Goal: Information Seeking & Learning: Learn about a topic

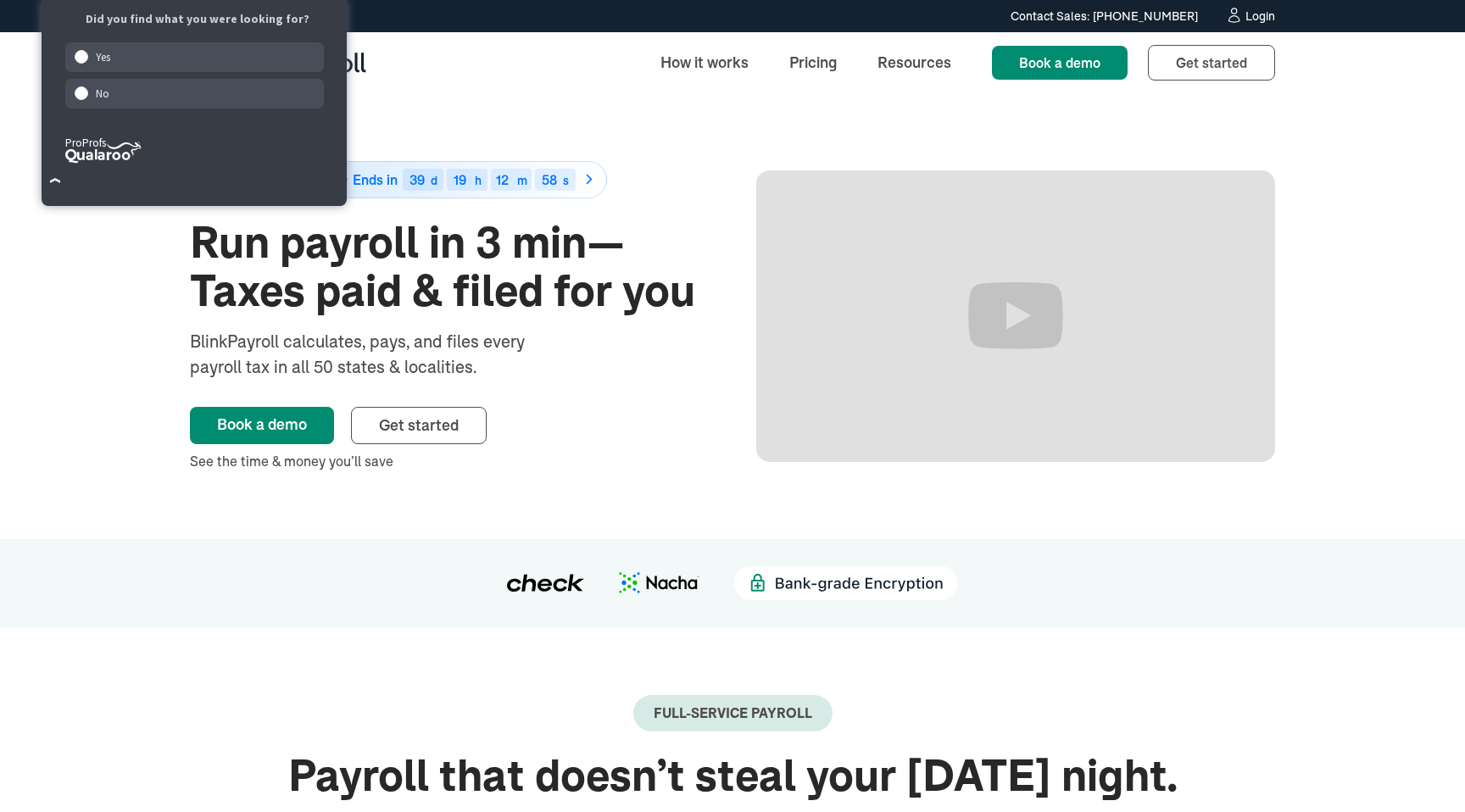
click at [62, 333] on div "50% off for 6 months Ends in 39 d 19 h 12 m 58 s Run payroll in 3 min—Taxes pai…" at bounding box center [732, 315] width 1465 height 446
click at [57, 184] on button "×" at bounding box center [56, 181] width 28 height 28
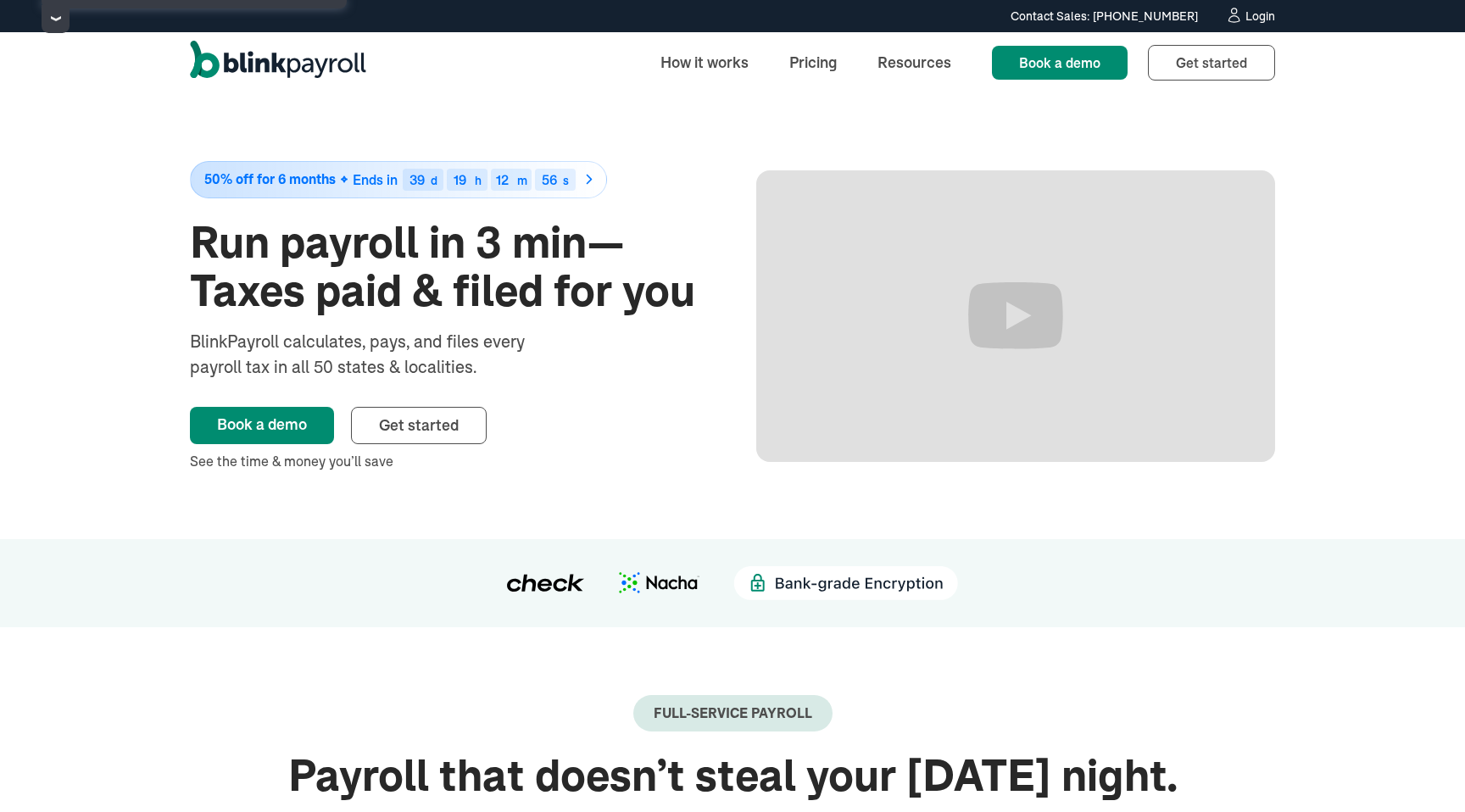
click at [95, 253] on div "50% off for 6 months Ends in 39 d 19 h 12 m 56 s Run payroll in 3 min—Taxes pai…" at bounding box center [732, 315] width 1465 height 446
click at [837, 72] on link "Pricing" at bounding box center [813, 61] width 74 height 36
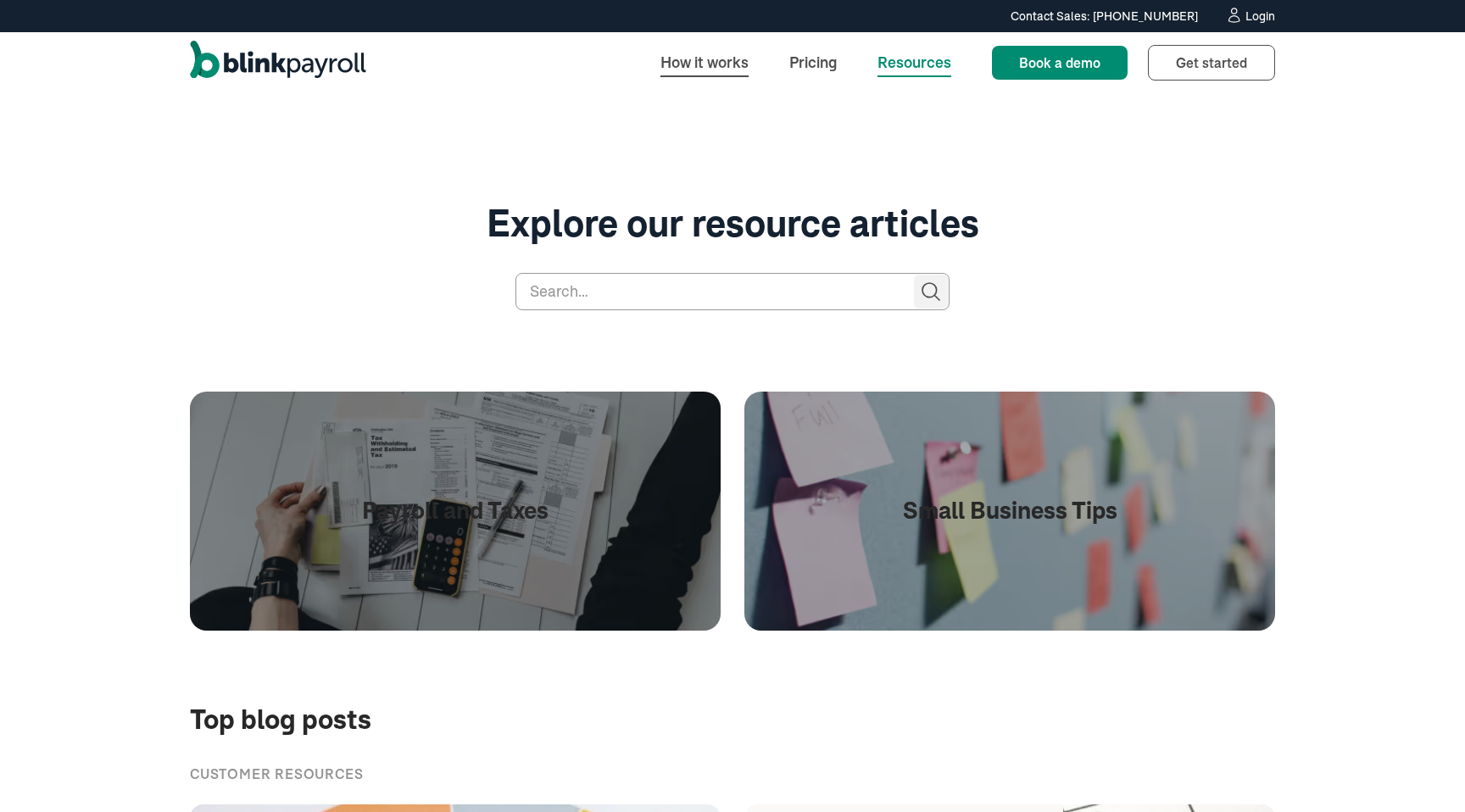
click at [731, 66] on link "How it works" at bounding box center [704, 61] width 115 height 36
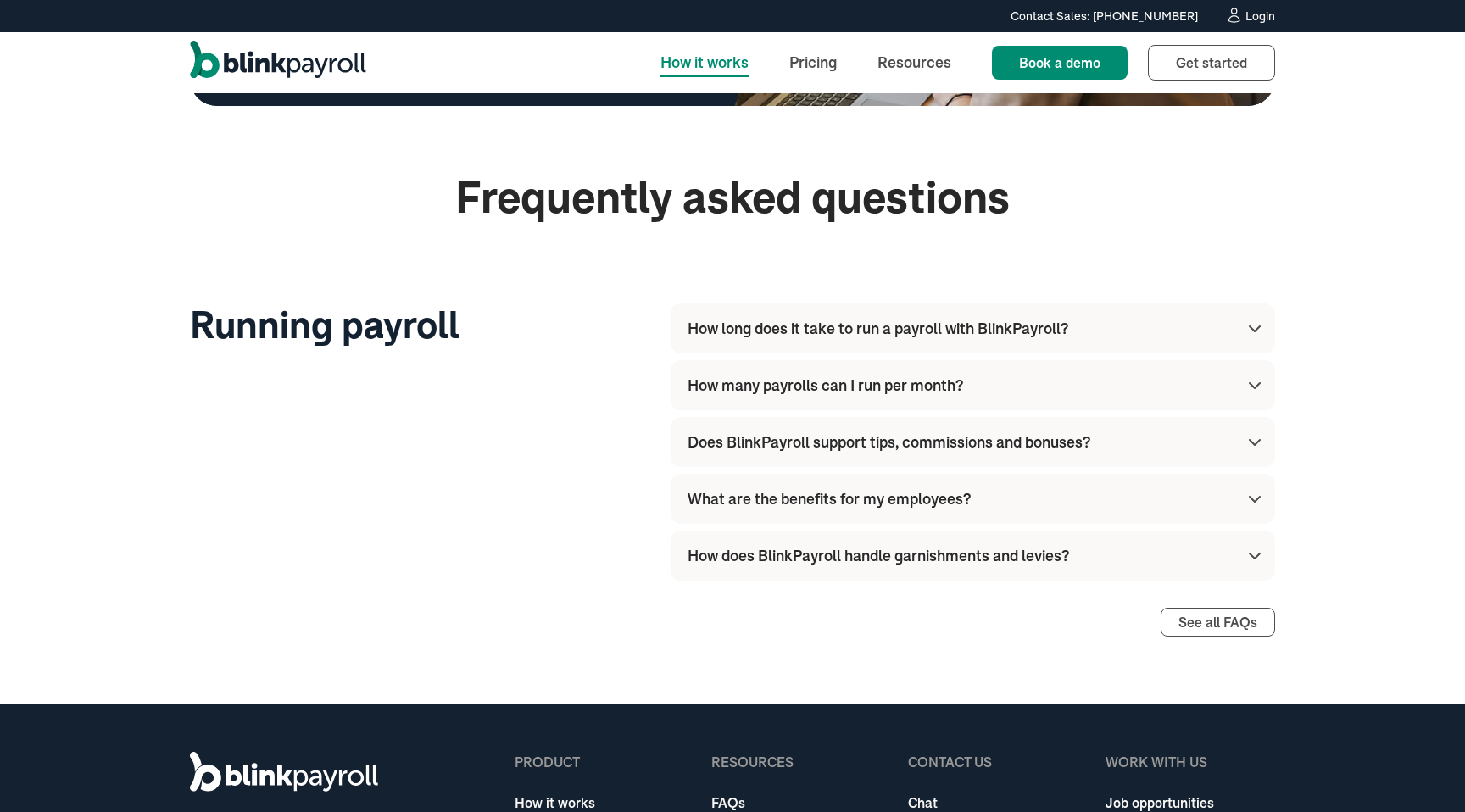
scroll to position [4117, 0]
